Goal: Task Accomplishment & Management: Use online tool/utility

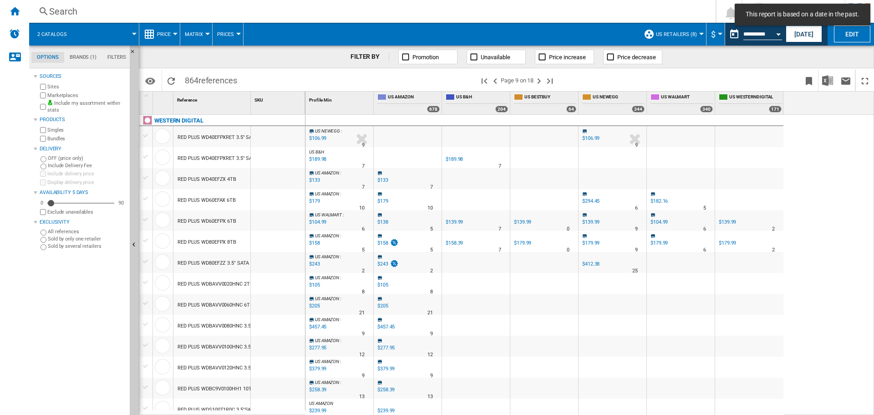
click at [623, 15] on div "Search" at bounding box center [370, 11] width 643 height 13
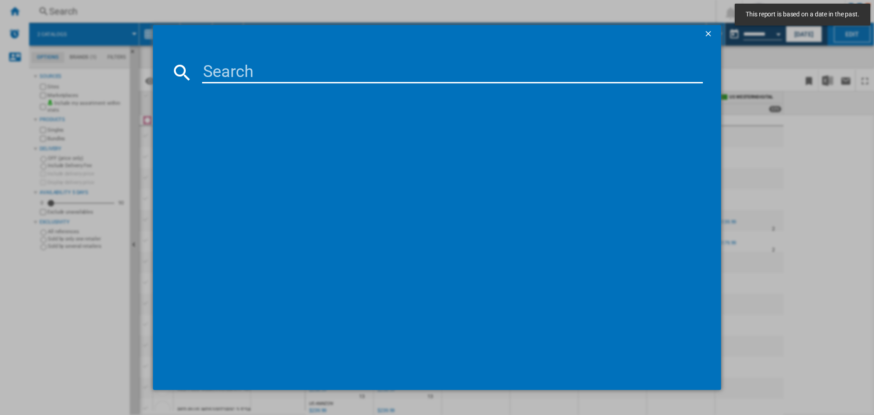
click at [860, 121] on div at bounding box center [437, 207] width 874 height 415
click at [708, 34] on ng-md-icon "getI18NText('BUTTONS.CLOSE_DIALOG')" at bounding box center [709, 34] width 11 height 11
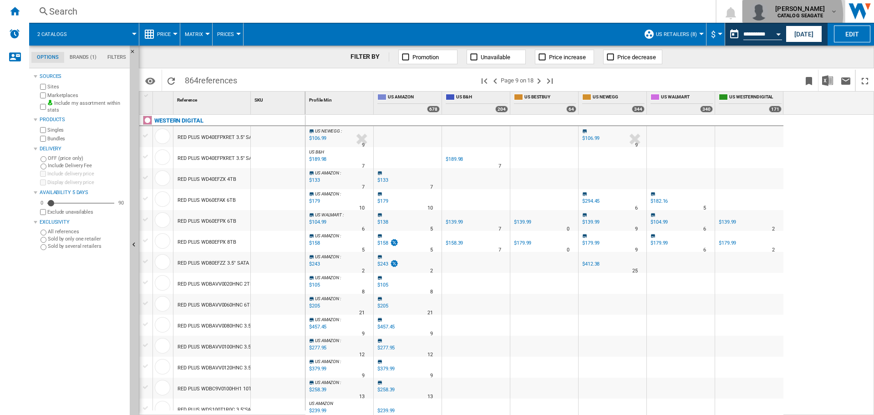
click at [790, 15] on b "CATALOG SEAGATE" at bounding box center [800, 16] width 46 height 6
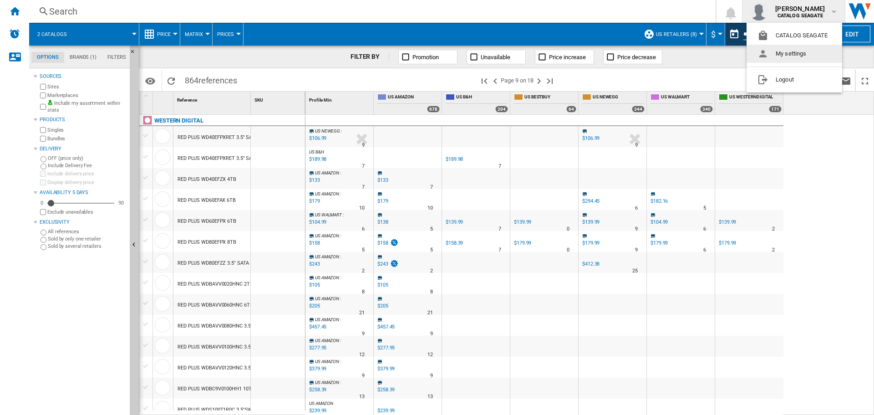
click at [791, 50] on button "My settings" at bounding box center [795, 54] width 96 height 18
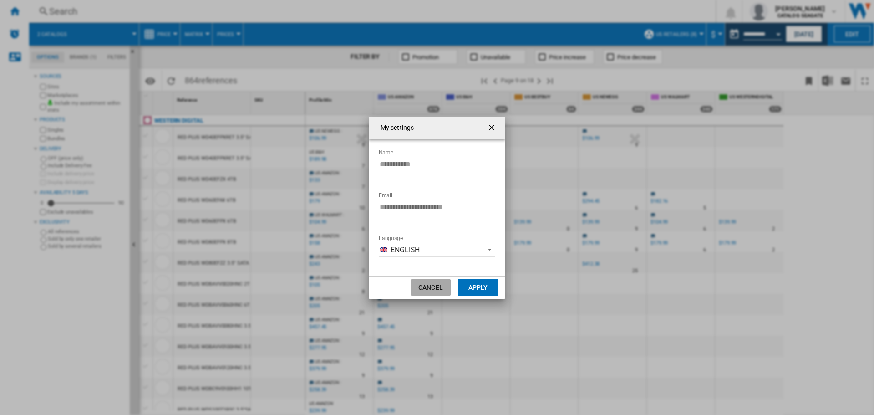
click at [432, 290] on button "Cancel" at bounding box center [431, 287] width 40 height 16
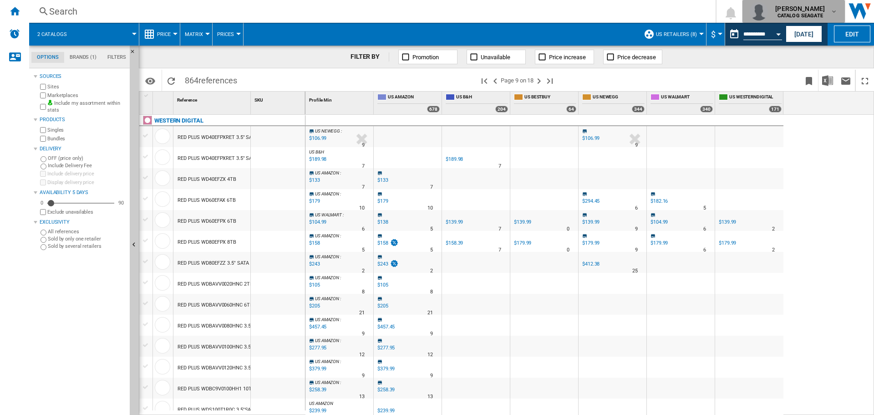
click at [814, 10] on span "[PERSON_NAME]" at bounding box center [800, 8] width 50 height 9
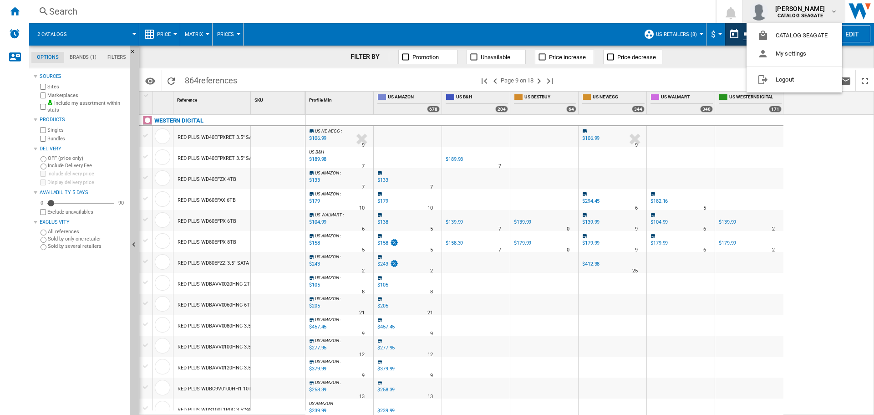
click at [235, 9] on md-backdrop at bounding box center [437, 207] width 874 height 415
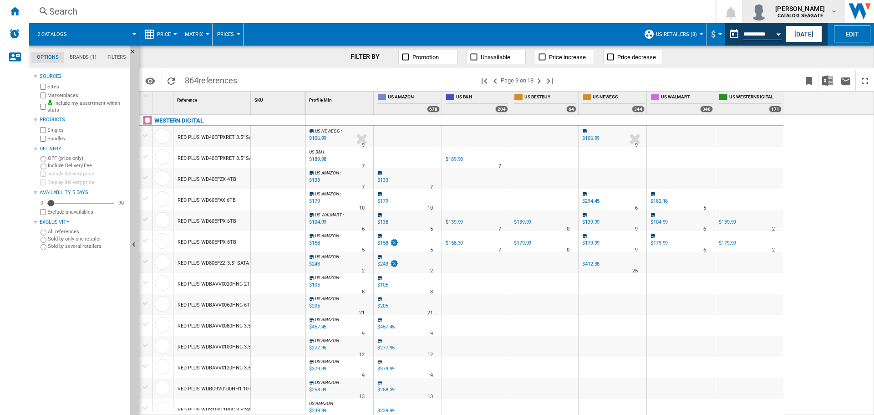
click at [772, 8] on div "button" at bounding box center [761, 11] width 22 height 18
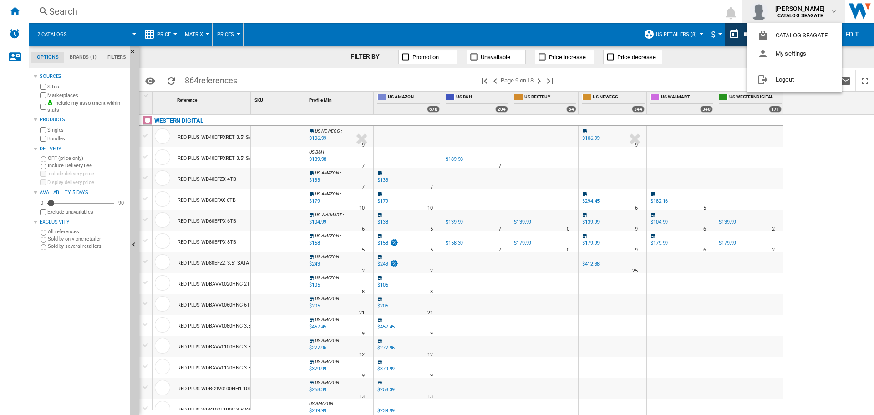
click at [599, 14] on md-backdrop at bounding box center [437, 207] width 874 height 415
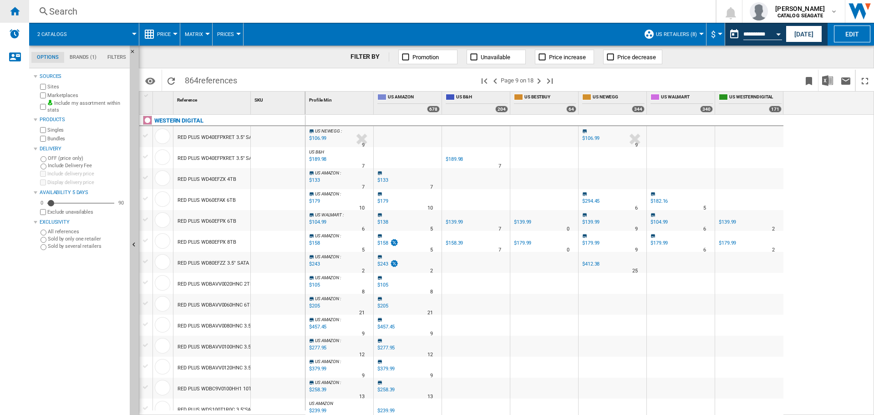
click at [12, 10] on ng-md-icon "Home" at bounding box center [14, 10] width 11 height 11
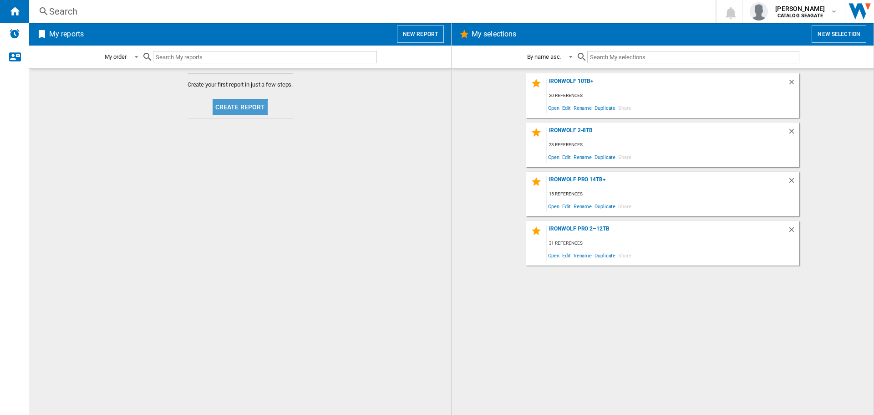
click at [237, 111] on button "Create report" at bounding box center [241, 107] width 56 height 16
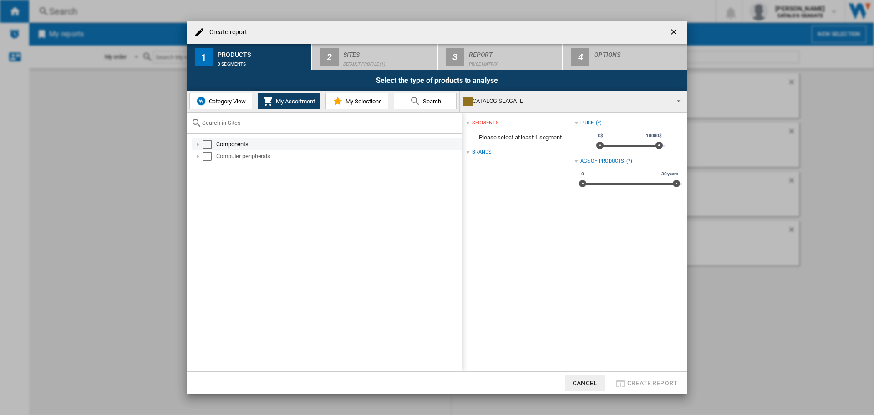
click at [203, 142] on div "Select" at bounding box center [207, 144] width 9 height 9
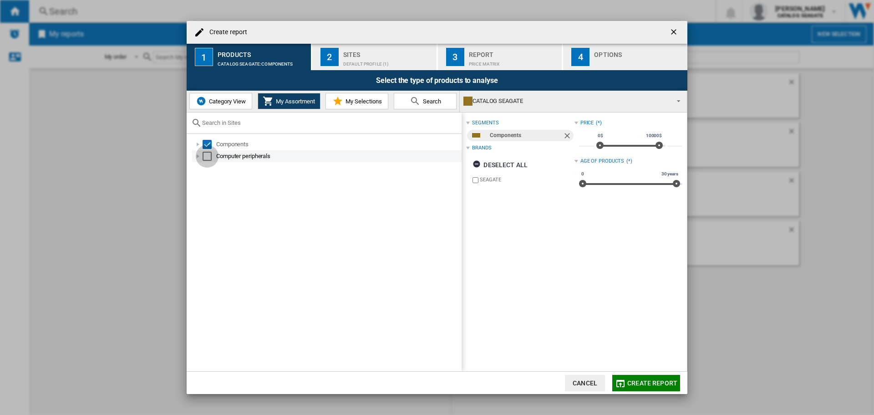
click at [205, 156] on div "Select" at bounding box center [207, 156] width 9 height 9
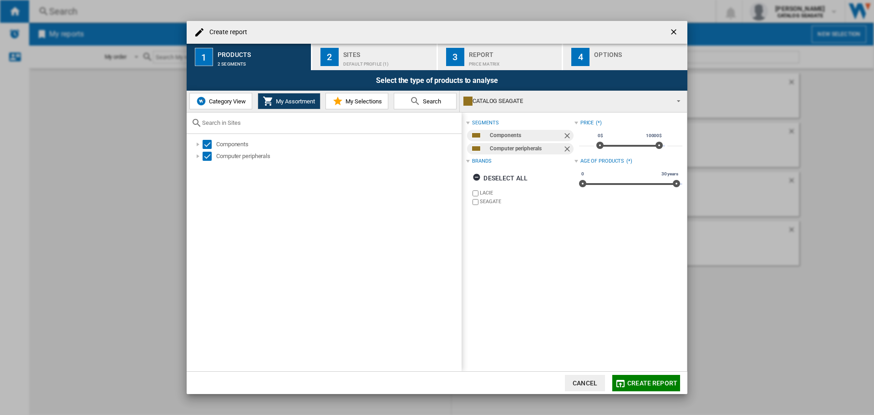
click at [207, 103] on span "Category View" at bounding box center [226, 101] width 39 height 7
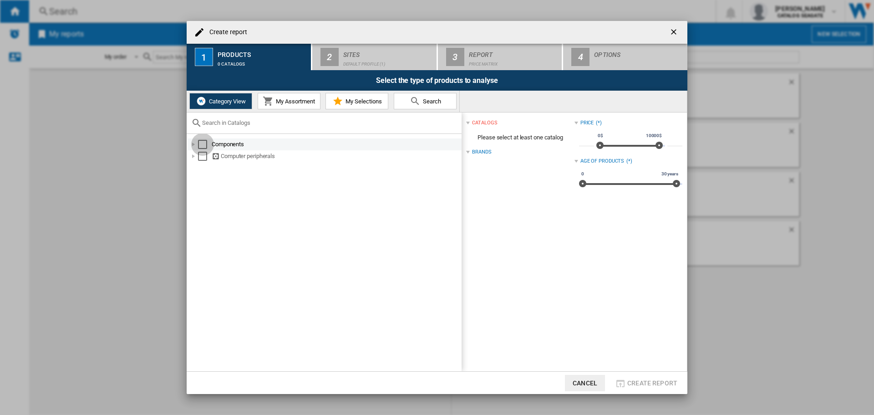
click at [198, 143] on div "Select" at bounding box center [202, 144] width 9 height 9
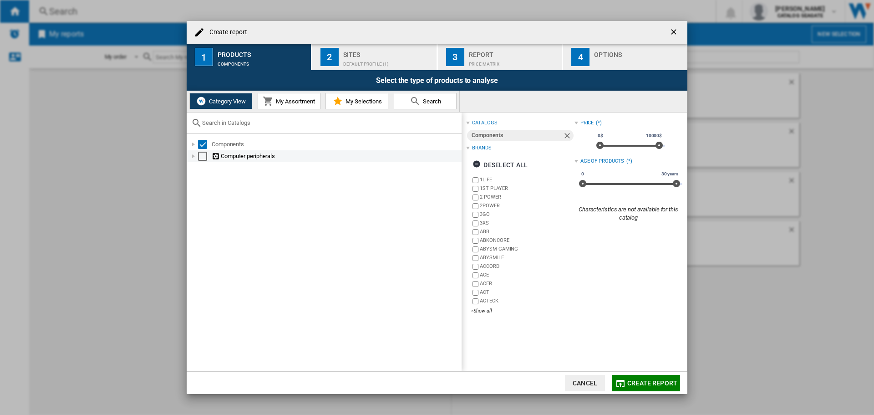
click at [202, 158] on div "Select" at bounding box center [202, 156] width 9 height 9
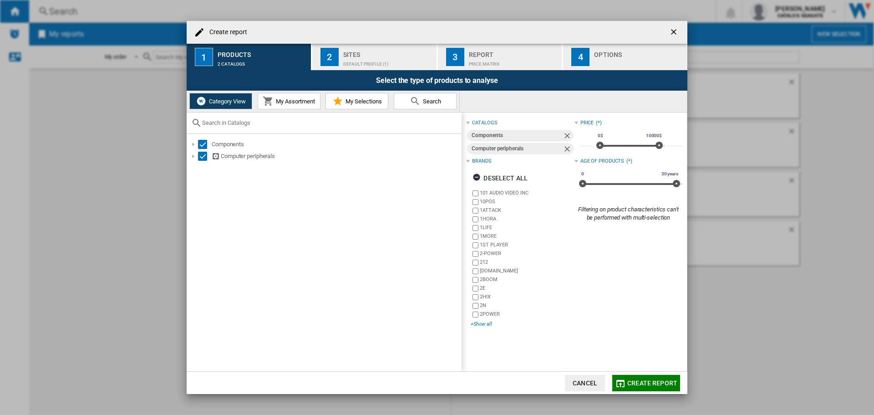
click at [476, 324] on div "+Show all" at bounding box center [522, 323] width 103 height 7
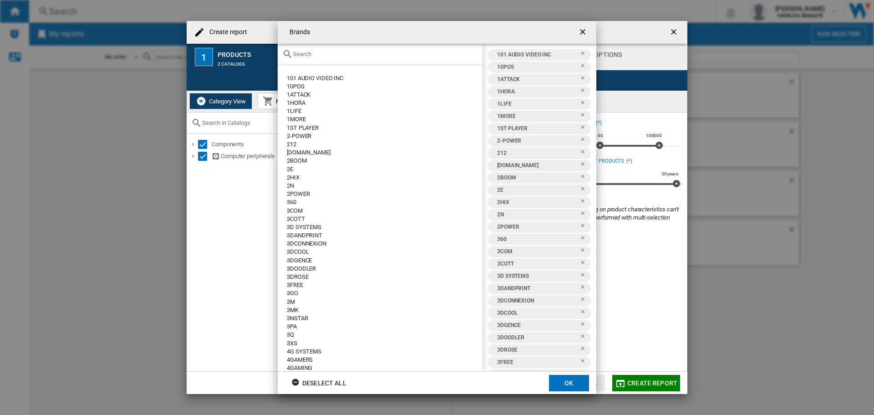
click at [353, 54] on input "text" at bounding box center [385, 54] width 185 height 7
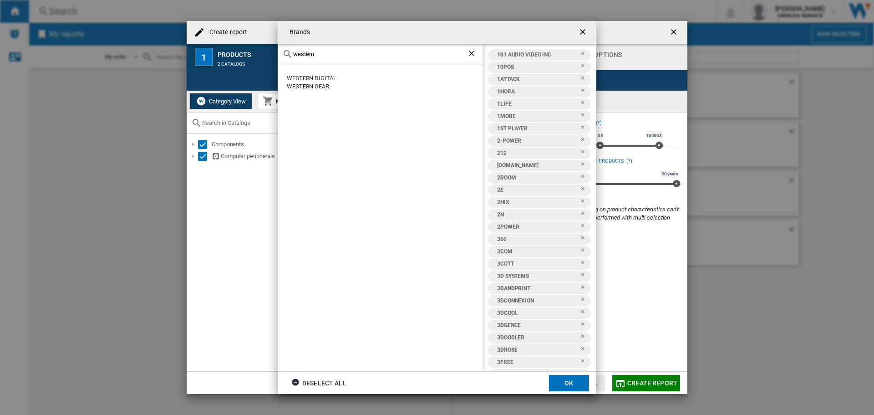
click at [330, 75] on div "WESTERN DIGITAL" at bounding box center [385, 78] width 196 height 8
click at [320, 78] on div "WESTERN DIGITAL" at bounding box center [385, 78] width 196 height 8
click at [315, 77] on div "WESTERN DIGITAL" at bounding box center [385, 78] width 196 height 8
click at [564, 386] on button "OK" at bounding box center [569, 383] width 40 height 16
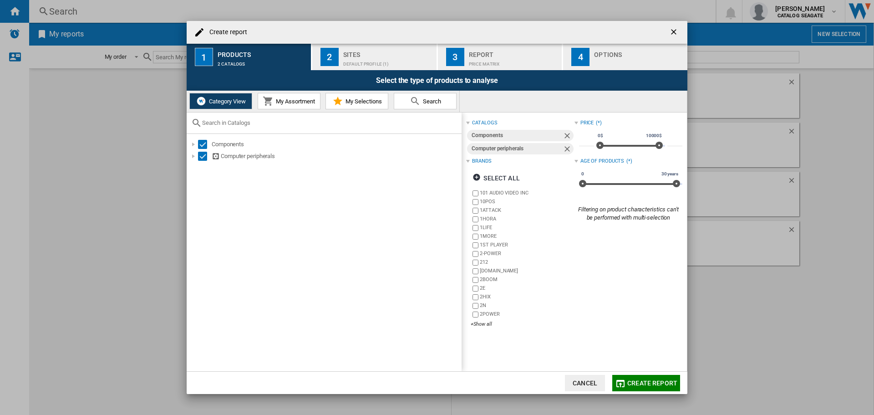
click at [493, 177] on div "Select all" at bounding box center [495, 178] width 47 height 16
click at [487, 323] on div "+Show all" at bounding box center [522, 323] width 103 height 7
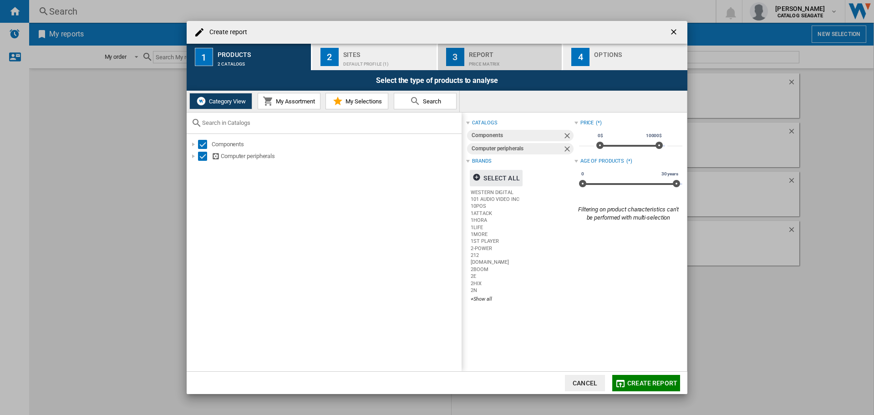
drag, startPoint x: 466, startPoint y: 50, endPoint x: 363, endPoint y: 49, distance: 102.4
click at [363, 49] on div "1 Products 2 catalogs 2 Sites Default profile (1) 3 Report Price Matrix 4 Optio…" at bounding box center [437, 57] width 501 height 26
click at [363, 49] on div "Sites" at bounding box center [388, 52] width 90 height 10
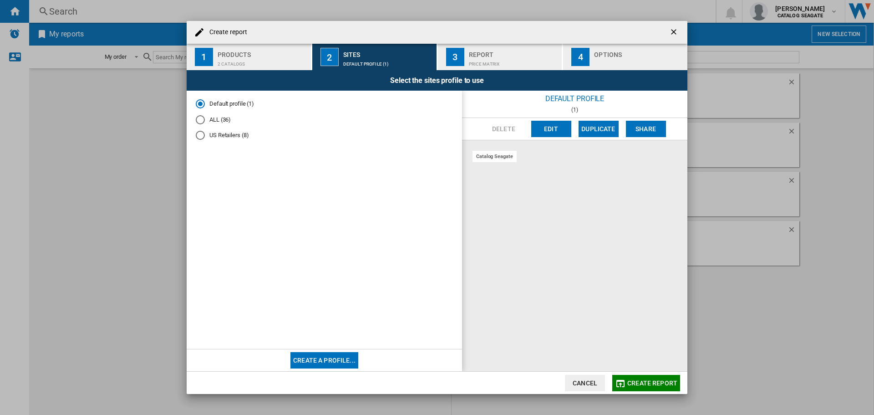
click at [225, 131] on md-radio-button "US Retailers (8)" at bounding box center [324, 135] width 257 height 9
click at [636, 385] on span "Create report" at bounding box center [652, 382] width 50 height 7
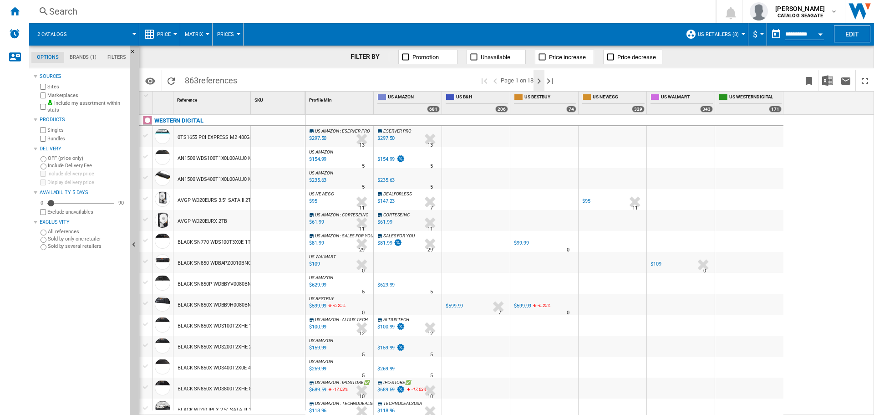
click at [539, 78] on ng-md-icon "Next page" at bounding box center [538, 81] width 11 height 11
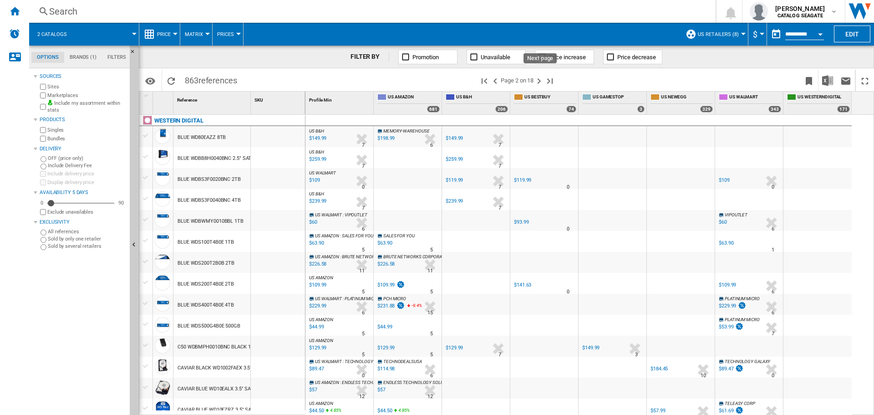
click at [539, 78] on ng-md-icon "Next page" at bounding box center [538, 81] width 11 height 11
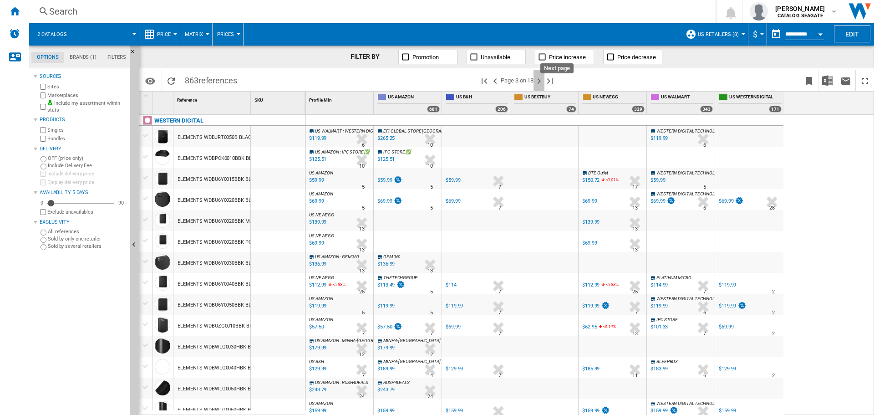
click at [539, 77] on ng-md-icon "Next page" at bounding box center [538, 81] width 11 height 11
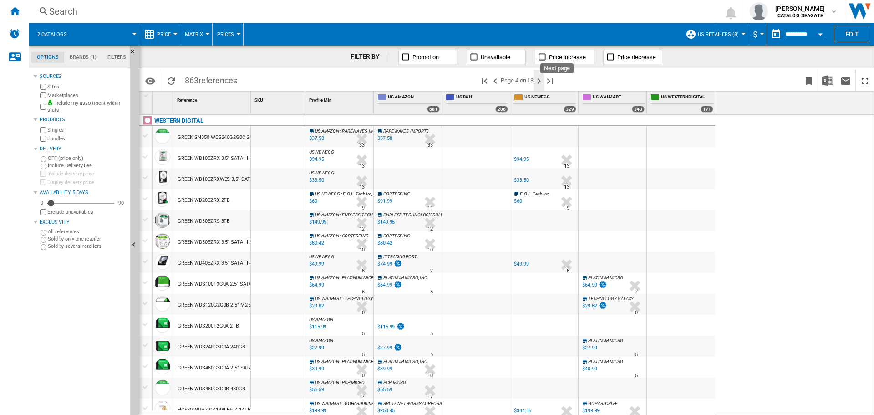
click at [541, 84] on ng-md-icon "Next page" at bounding box center [538, 81] width 11 height 11
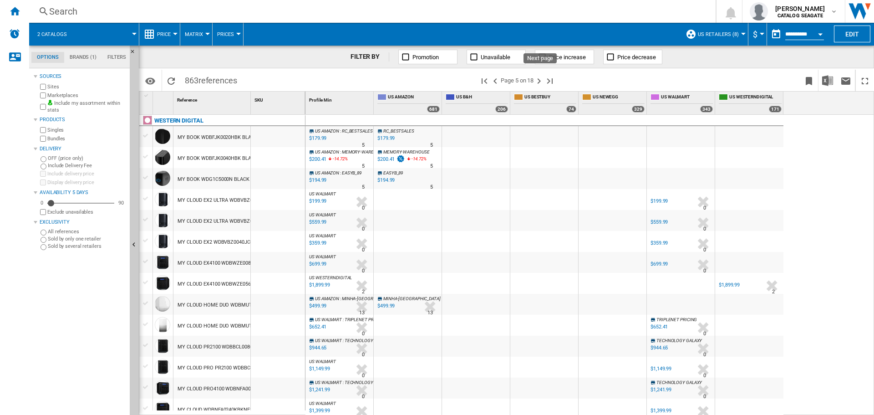
click at [541, 84] on ng-md-icon "Next page" at bounding box center [538, 81] width 11 height 11
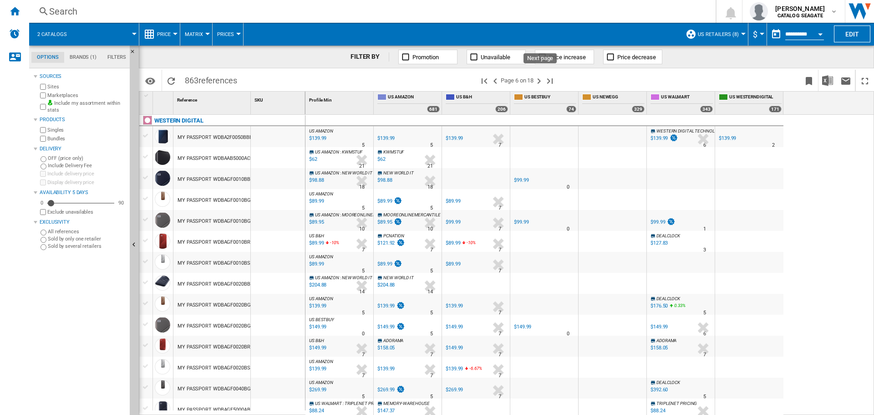
click at [541, 84] on ng-md-icon "Next page" at bounding box center [538, 81] width 11 height 11
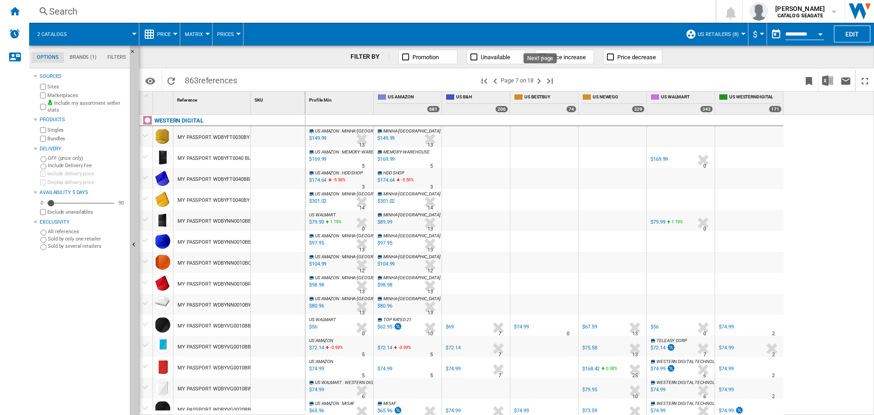
click at [541, 84] on ng-md-icon "Next page" at bounding box center [538, 81] width 11 height 11
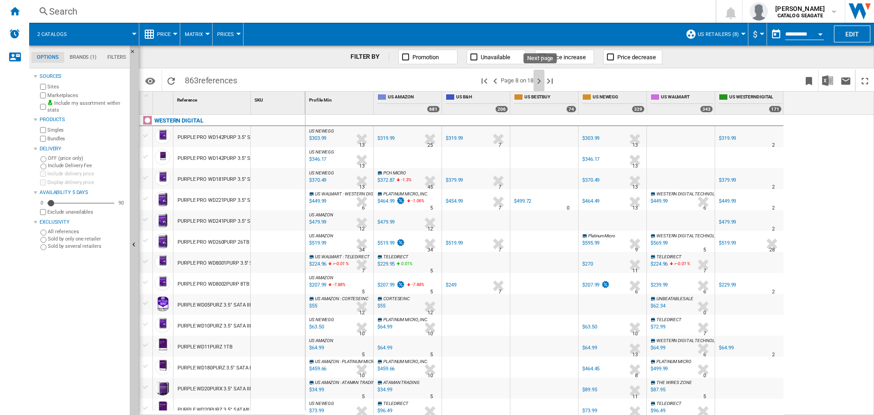
click at [541, 84] on ng-md-icon "Next page" at bounding box center [538, 81] width 11 height 11
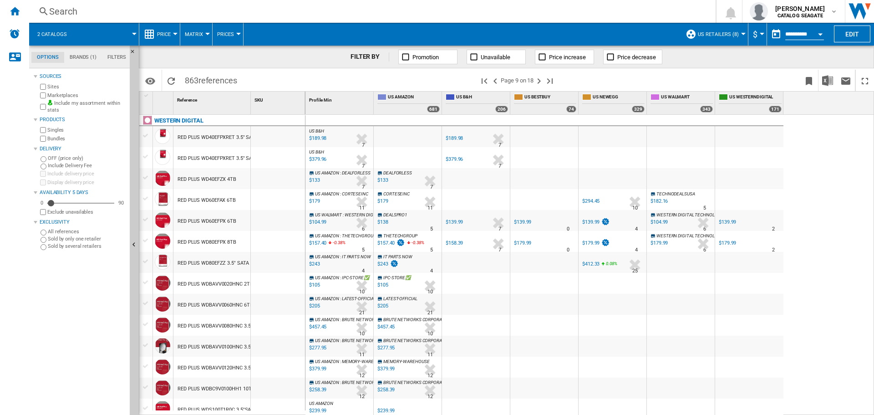
scroll to position [683, 0]
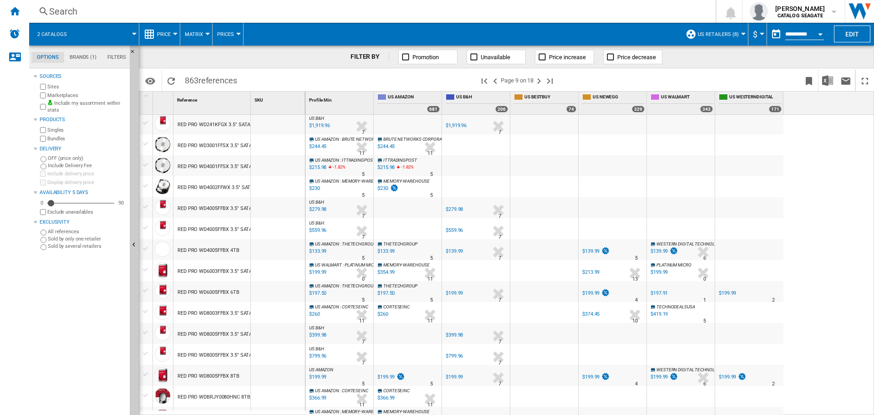
click at [291, 44] on span at bounding box center [462, 34] width 437 height 23
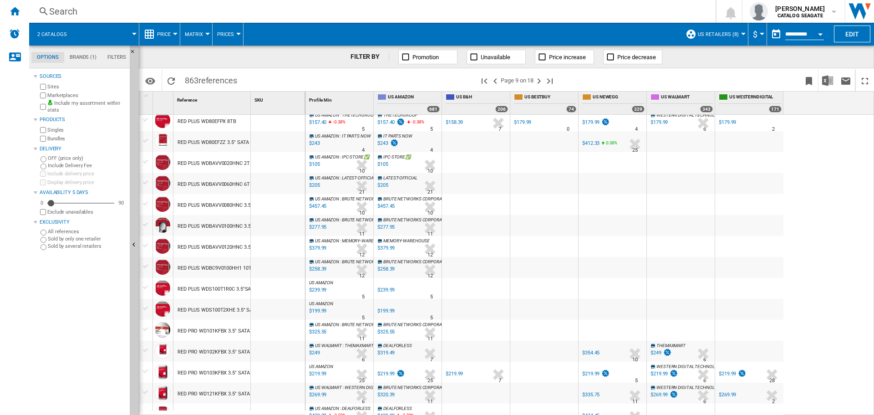
scroll to position [212, 0]
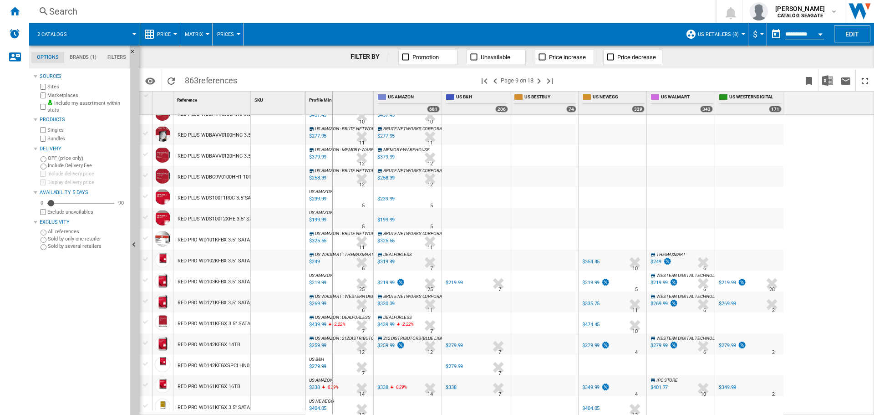
drag, startPoint x: 250, startPoint y: 103, endPoint x: 355, endPoint y: 117, distance: 105.6
click at [354, 117] on div "1 Reference 1 SKU 1 WESTERN DIGITAL RED PLUS WD40EFPXRET 3.5" SATA III 4TB 5400…" at bounding box center [506, 252] width 734 height 323
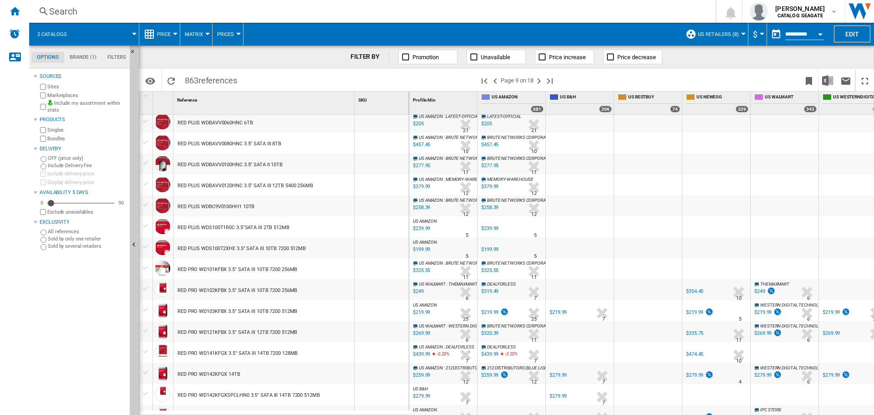
scroll to position [319, 0]
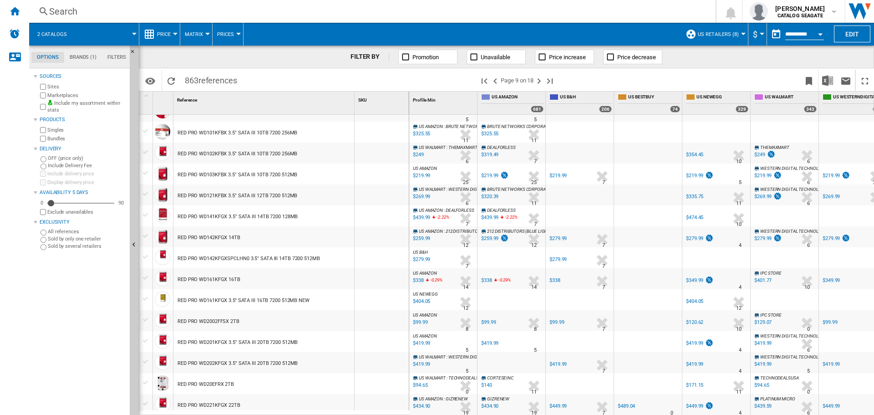
click at [218, 238] on div "RED PRO WD142KFGX 14TB" at bounding box center [209, 237] width 63 height 21
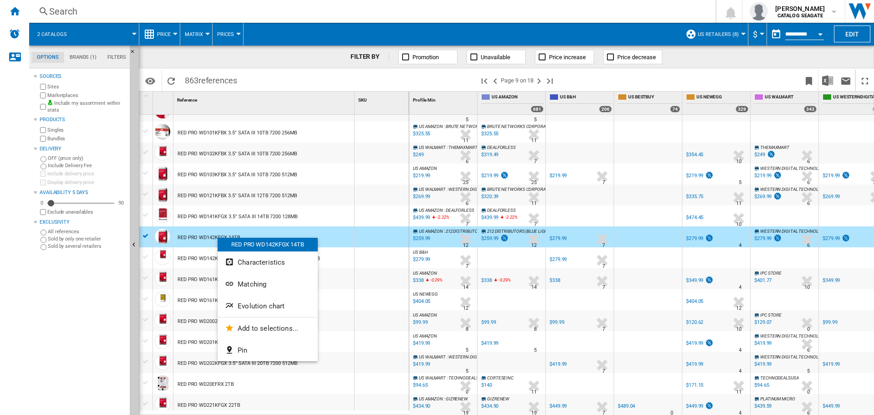
click at [189, 239] on div at bounding box center [437, 207] width 874 height 415
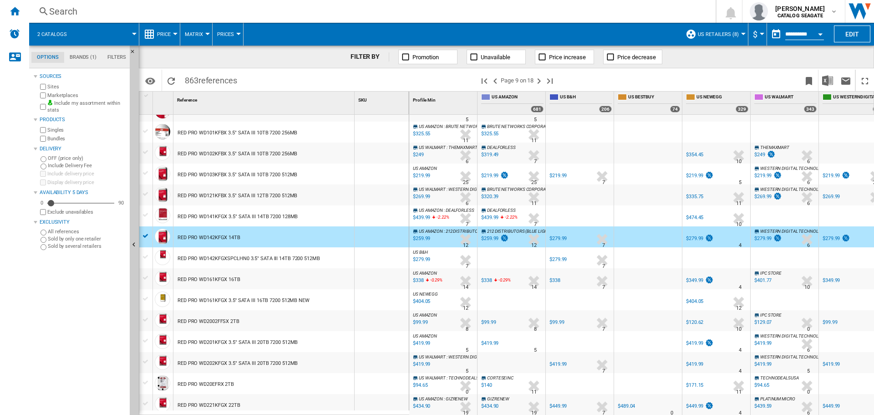
click at [215, 254] on div "RED PRO WD142KFGXSPCLHN0 3.5" SATA III 14TB 7200 512MB" at bounding box center [249, 258] width 142 height 21
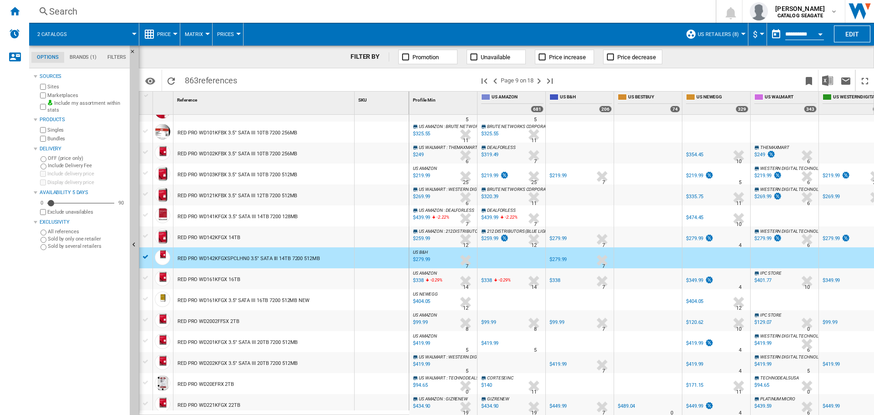
click at [218, 239] on div "RED PRO WD142KFGX 14TB" at bounding box center [209, 237] width 63 height 21
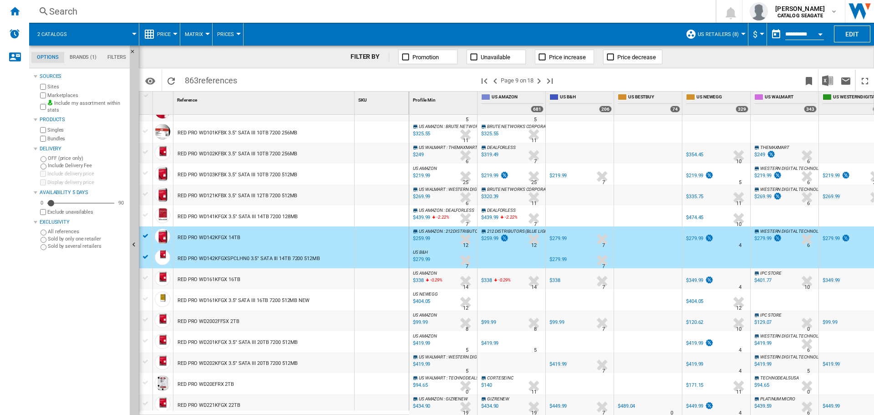
click at [223, 216] on div "RED PRO WD141KFGX 3.5" SATA III 14TB 7200 128MB" at bounding box center [238, 216] width 120 height 21
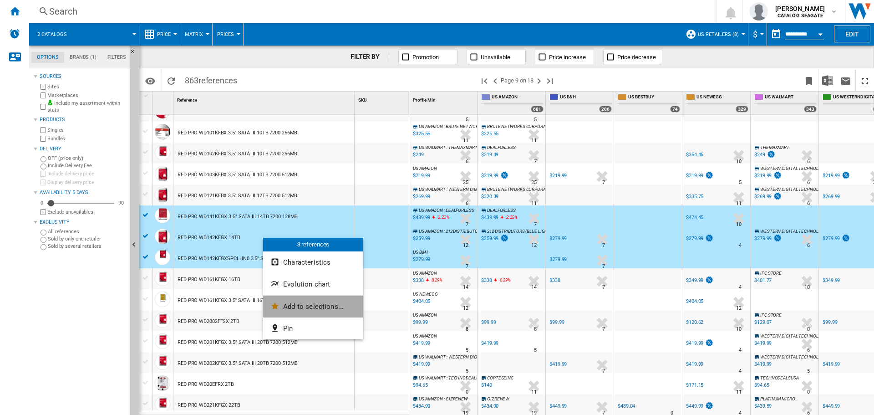
click at [300, 300] on button "Add to selections..." at bounding box center [313, 306] width 100 height 22
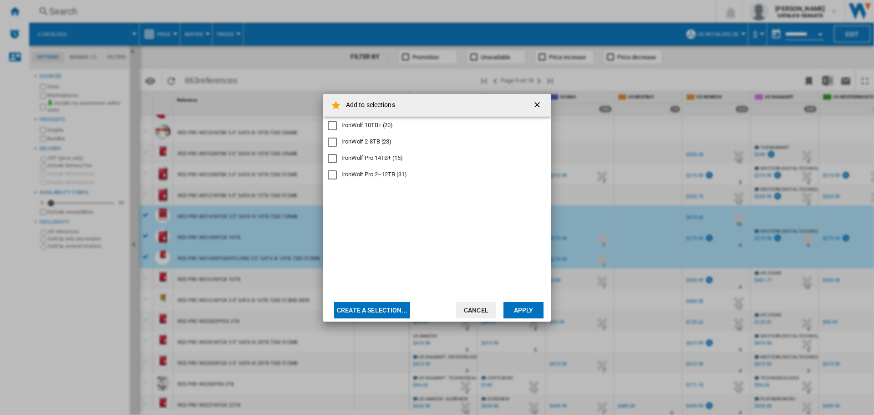
click at [348, 157] on div "IronWolf Pro 14TB+ (15)" at bounding box center [371, 158] width 61 height 8
click at [514, 308] on button "Apply" at bounding box center [523, 310] width 40 height 16
